Goal: Information Seeking & Learning: Learn about a topic

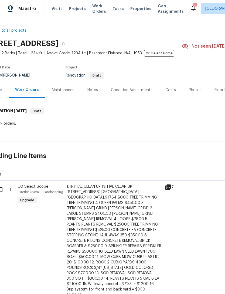
scroll to position [0, 14]
click at [62, 90] on div "Maintenance" at bounding box center [63, 89] width 23 height 5
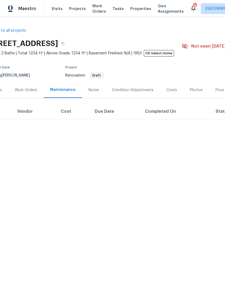
click at [92, 90] on div "Notes" at bounding box center [94, 89] width 11 height 5
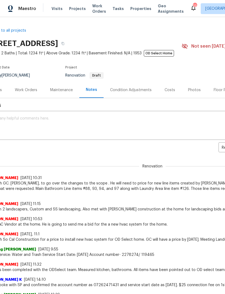
click at [168, 87] on div "Costs" at bounding box center [170, 89] width 11 height 5
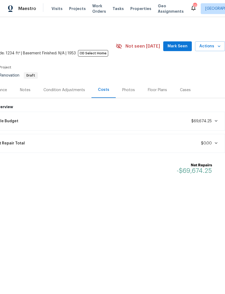
scroll to position [0, 80]
click at [129, 93] on div "Photos" at bounding box center [129, 90] width 26 height 16
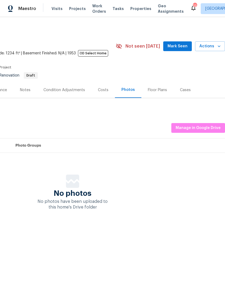
click at [155, 89] on div "Floor Plans" at bounding box center [157, 89] width 19 height 5
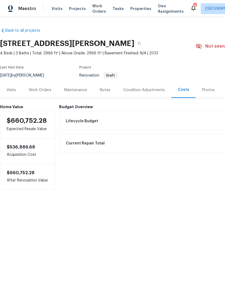
click at [107, 89] on div "Notes" at bounding box center [105, 89] width 11 height 5
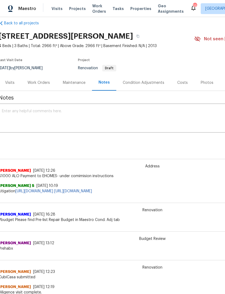
scroll to position [7, 2]
click at [145, 83] on div "Condition Adjustments" at bounding box center [144, 82] width 42 height 5
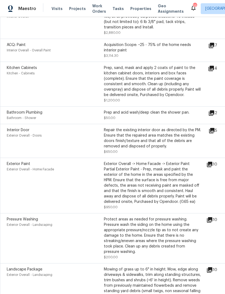
scroll to position [227, 0]
click at [211, 166] on icon at bounding box center [209, 163] width 5 height 5
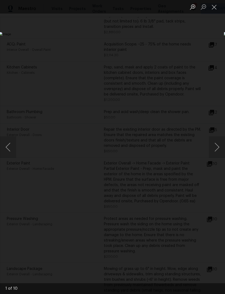
click at [215, 149] on button "Next image" at bounding box center [217, 147] width 16 height 22
click at [215, 147] on button "Next image" at bounding box center [217, 147] width 16 height 22
click at [216, 146] on button "Next image" at bounding box center [217, 147] width 16 height 22
click at [215, 147] on button "Next image" at bounding box center [217, 147] width 16 height 22
click at [215, 149] on button "Next image" at bounding box center [217, 147] width 16 height 22
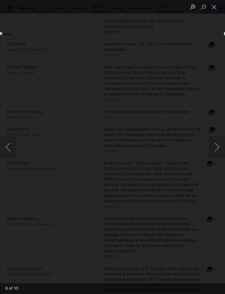
click at [215, 145] on button "Next image" at bounding box center [217, 147] width 16 height 22
click at [215, 149] on button "Next image" at bounding box center [217, 147] width 16 height 22
click at [216, 148] on button "Next image" at bounding box center [217, 147] width 16 height 22
click at [216, 149] on button "Next image" at bounding box center [217, 147] width 16 height 22
click at [215, 150] on button "Next image" at bounding box center [217, 147] width 16 height 22
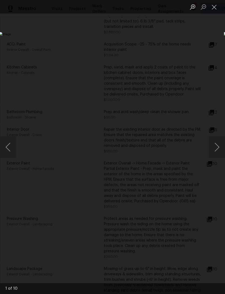
click at [217, 151] on button "Next image" at bounding box center [217, 147] width 16 height 22
click at [214, 9] on button "Close lightbox" at bounding box center [214, 6] width 11 height 9
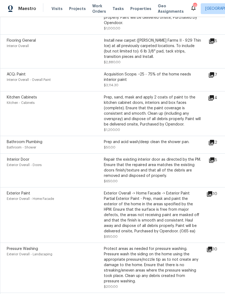
scroll to position [197, 0]
click at [214, 98] on icon at bounding box center [211, 97] width 5 height 5
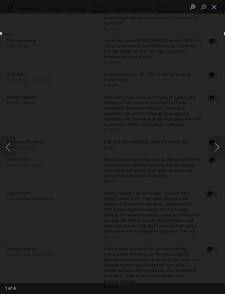
click at [217, 146] on button "Next image" at bounding box center [217, 147] width 16 height 22
click at [214, 149] on button "Next image" at bounding box center [217, 147] width 16 height 22
click at [215, 154] on button "Next image" at bounding box center [217, 147] width 16 height 22
click at [214, 154] on button "Next image" at bounding box center [217, 147] width 16 height 22
click at [216, 152] on button "Next image" at bounding box center [217, 147] width 16 height 22
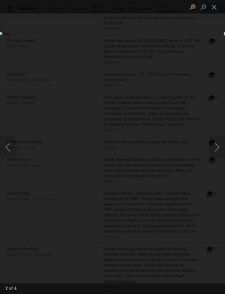
click at [214, 10] on button "Close lightbox" at bounding box center [214, 6] width 11 height 9
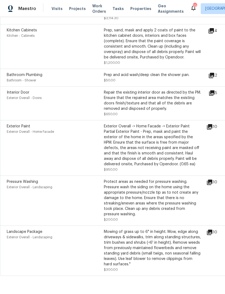
scroll to position [264, 0]
click at [211, 185] on icon at bounding box center [209, 182] width 5 height 5
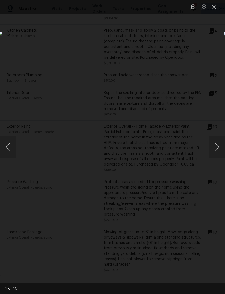
click at [216, 150] on button "Next image" at bounding box center [217, 147] width 16 height 22
click at [217, 149] on button "Next image" at bounding box center [217, 147] width 16 height 22
click at [216, 149] on button "Next image" at bounding box center [217, 147] width 16 height 22
click at [215, 9] on button "Close lightbox" at bounding box center [214, 6] width 11 height 9
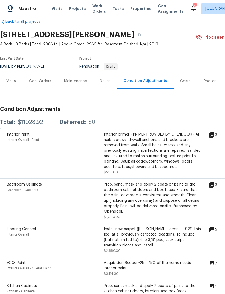
scroll to position [10, 0]
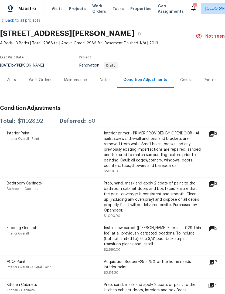
click at [215, 136] on icon at bounding box center [212, 133] width 6 height 6
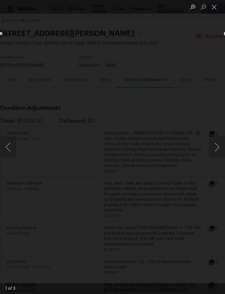
click at [217, 149] on button "Next image" at bounding box center [217, 147] width 16 height 22
click at [217, 154] on button "Next image" at bounding box center [217, 147] width 16 height 22
click at [217, 156] on button "Next image" at bounding box center [217, 147] width 16 height 22
click at [219, 152] on button "Next image" at bounding box center [217, 147] width 16 height 22
click at [218, 152] on button "Next image" at bounding box center [217, 147] width 16 height 22
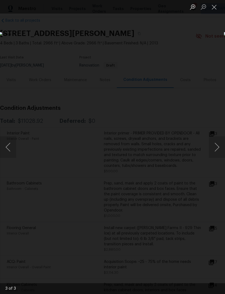
click at [213, 5] on button "Close lightbox" at bounding box center [214, 6] width 11 height 9
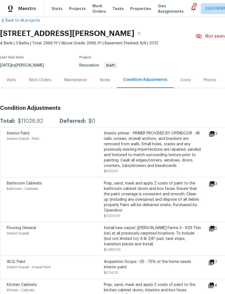
click at [215, 184] on icon at bounding box center [212, 183] width 6 height 6
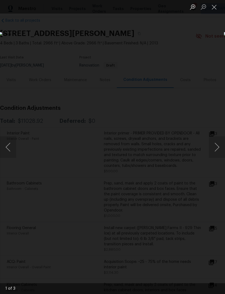
click at [175, 136] on img "Lightbox" at bounding box center [87, 147] width 176 height 230
click at [213, 6] on button "Close lightbox" at bounding box center [214, 6] width 11 height 9
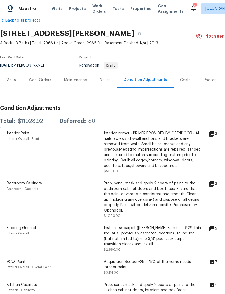
click at [215, 182] on icon at bounding box center [211, 183] width 5 height 5
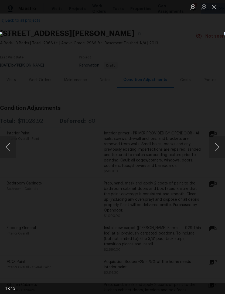
click at [218, 148] on button "Next image" at bounding box center [217, 147] width 16 height 22
click at [218, 149] on button "Next image" at bounding box center [217, 147] width 16 height 22
click at [218, 148] on button "Next image" at bounding box center [217, 147] width 16 height 22
click at [214, 8] on button "Close lightbox" at bounding box center [214, 6] width 11 height 9
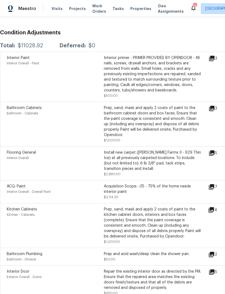
scroll to position [86, 0]
click at [215, 151] on icon at bounding box center [211, 152] width 5 height 5
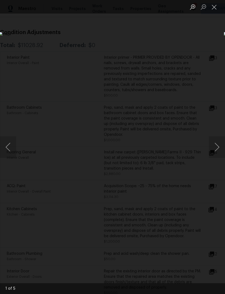
click at [217, 150] on button "Next image" at bounding box center [217, 147] width 16 height 22
click at [217, 151] on button "Next image" at bounding box center [217, 147] width 16 height 22
click at [217, 153] on button "Next image" at bounding box center [217, 147] width 16 height 22
click at [219, 150] on button "Next image" at bounding box center [217, 147] width 16 height 22
click at [218, 151] on button "Next image" at bounding box center [217, 147] width 16 height 22
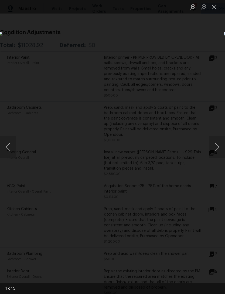
click at [217, 11] on button "Close lightbox" at bounding box center [214, 6] width 11 height 9
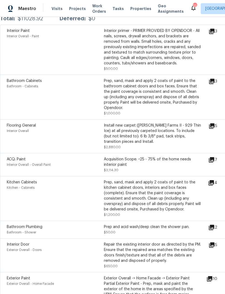
scroll to position [113, 0]
click at [214, 162] on icon at bounding box center [211, 159] width 5 height 5
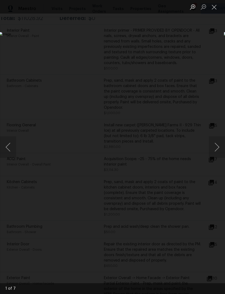
click at [219, 153] on button "Next image" at bounding box center [217, 147] width 16 height 22
click at [217, 151] on button "Next image" at bounding box center [217, 147] width 16 height 22
click at [218, 150] on button "Next image" at bounding box center [217, 147] width 16 height 22
click at [217, 156] on button "Next image" at bounding box center [217, 147] width 16 height 22
click at [218, 150] on button "Next image" at bounding box center [217, 147] width 16 height 22
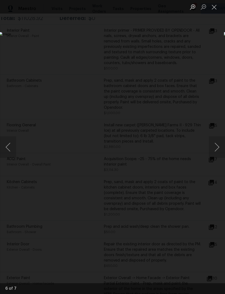
click at [212, 10] on button "Close lightbox" at bounding box center [214, 6] width 11 height 9
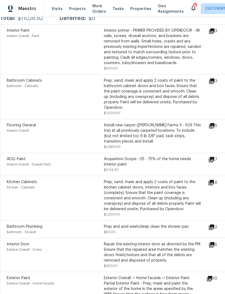
click at [188, 185] on div "Prep, sand, mask and apply 2 coats of paint to the kitchen cabinet doors, inter…" at bounding box center [152, 195] width 97 height 32
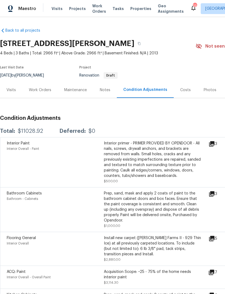
scroll to position [0, 0]
